Goal: Use online tool/utility: Utilize a website feature to perform a specific function

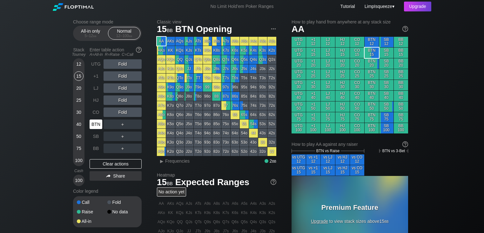
click at [98, 127] on div "BTN" at bounding box center [96, 125] width 13 height 10
click at [87, 33] on div "All-in only 5 – 12 bb" at bounding box center [90, 33] width 29 height 12
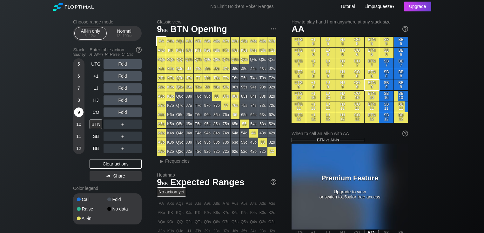
click at [77, 111] on div "9" at bounding box center [79, 113] width 10 height 10
click at [130, 30] on div "Normal 12 – 100 bb" at bounding box center [124, 33] width 29 height 12
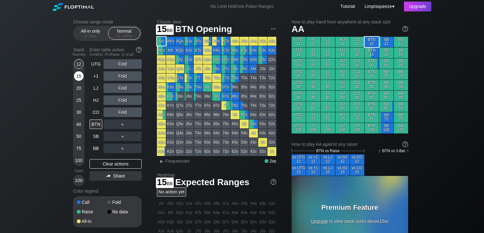
click at [79, 78] on div "15" at bounding box center [79, 76] width 10 height 10
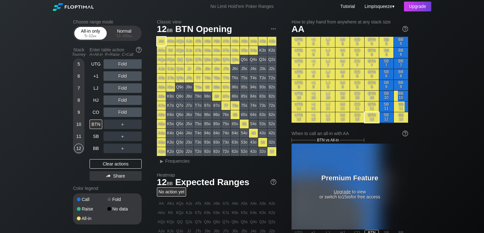
click at [86, 35] on div "5 – 12 bb" at bounding box center [90, 36] width 27 height 4
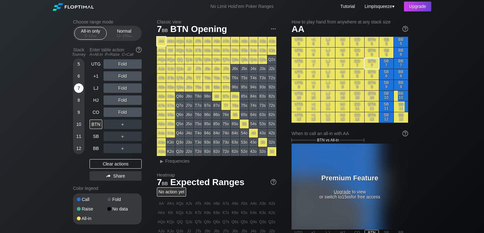
click at [79, 86] on div "7" at bounding box center [79, 89] width 10 height 10
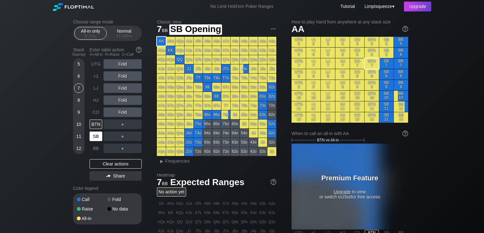
click at [97, 135] on div "SB" at bounding box center [96, 137] width 13 height 10
